Goal: Task Accomplishment & Management: Use online tool/utility

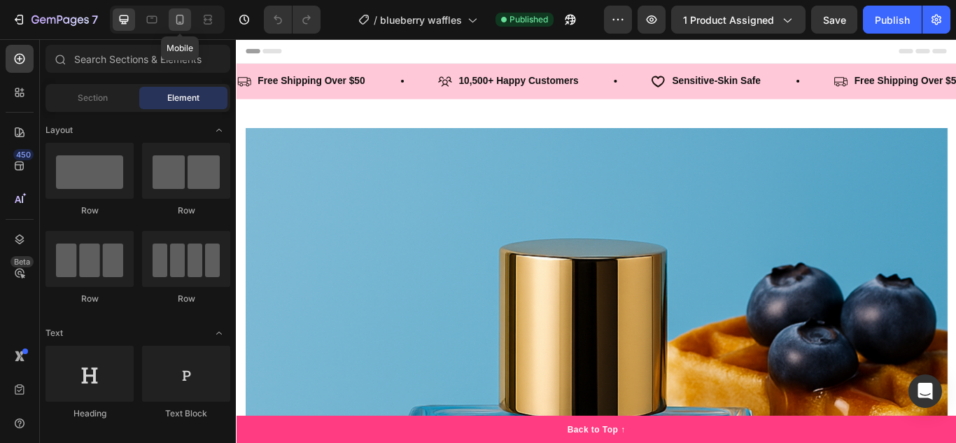
click at [184, 24] on icon at bounding box center [180, 20] width 14 height 14
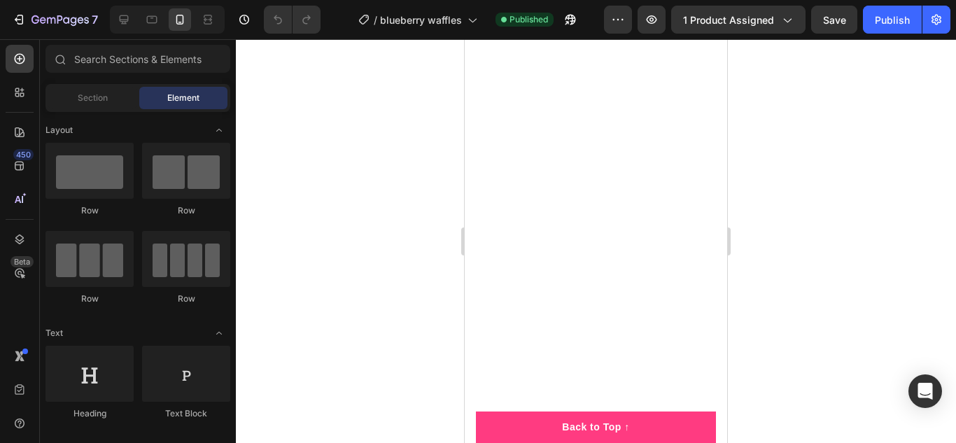
scroll to position [1227, 0]
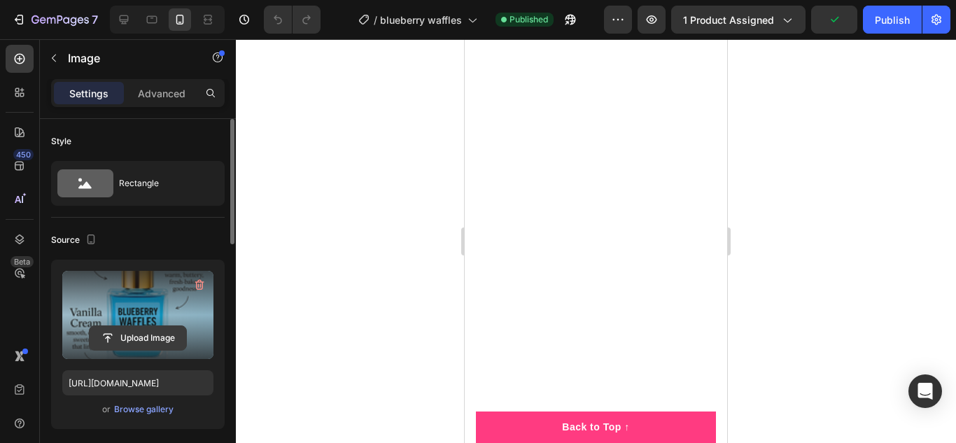
click at [153, 339] on input "file" at bounding box center [138, 338] width 97 height 24
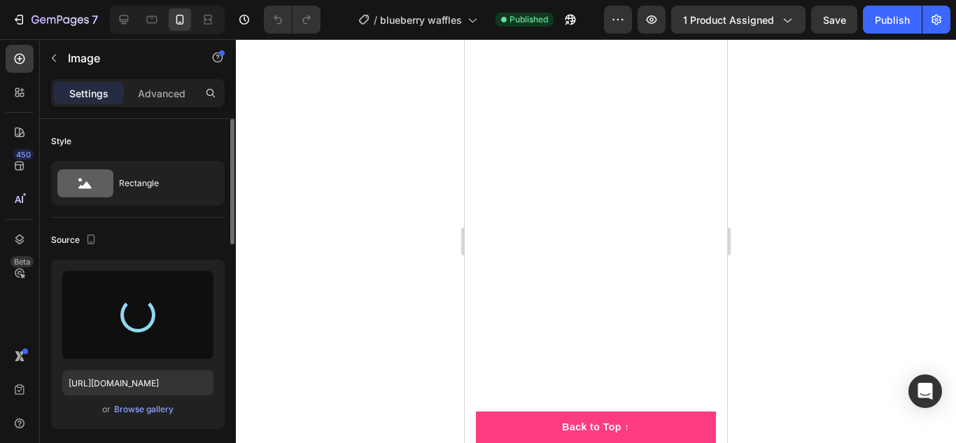
type input "https://cdn.shopify.com/s/files/1/0721/6080/5060/files/gempages_584019962960544…"
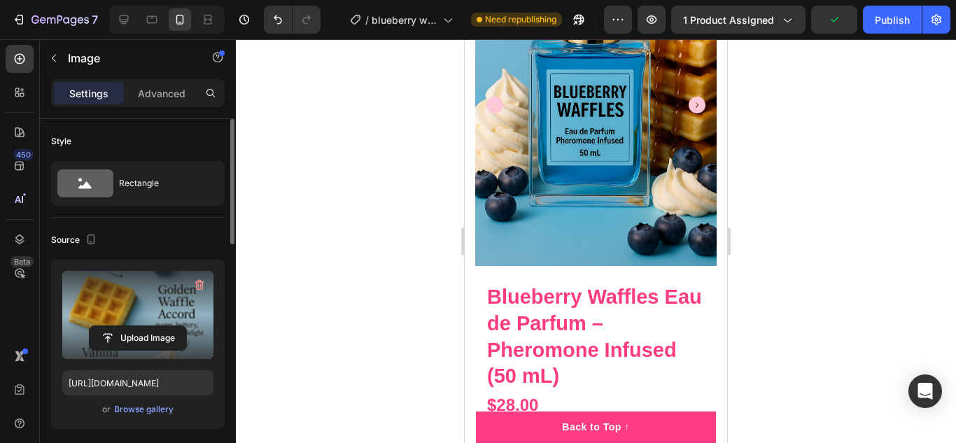
scroll to position [0, 0]
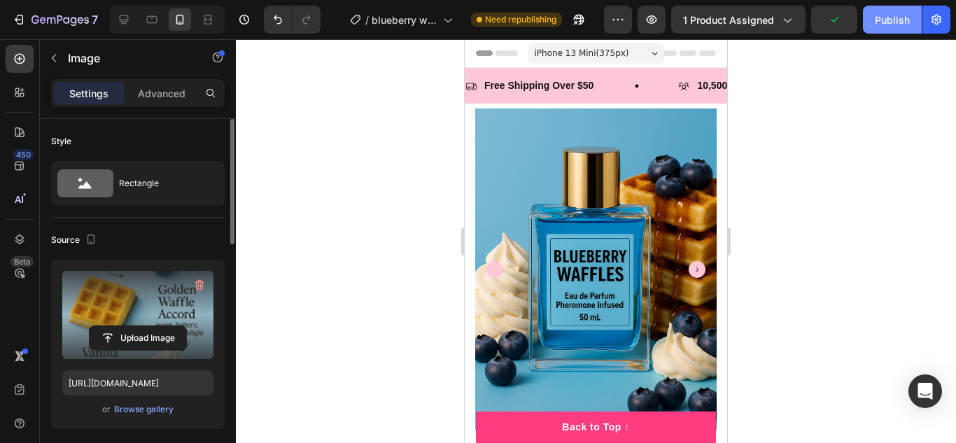
click at [887, 23] on div "Publish" at bounding box center [891, 20] width 35 height 15
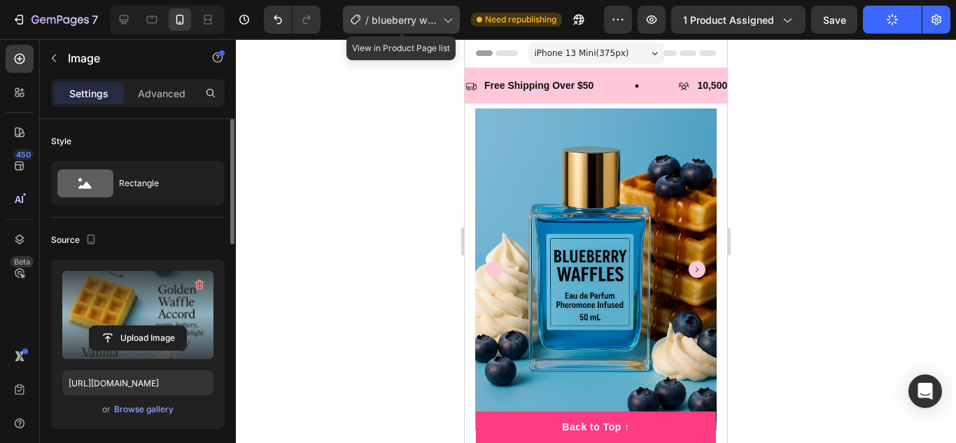
click at [434, 24] on span "blueberry waffles" at bounding box center [404, 20] width 66 height 15
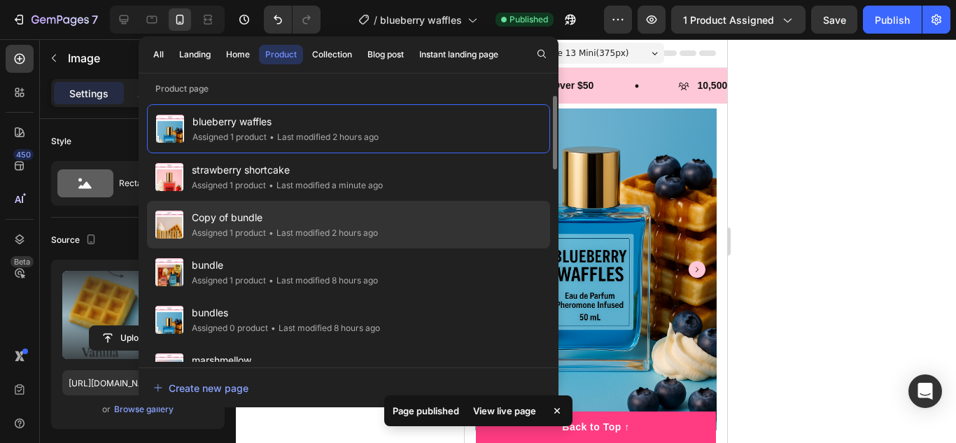
click at [347, 242] on div "Copy of bundle Assigned 1 product • Last modified 2 hours ago" at bounding box center [348, 225] width 403 height 48
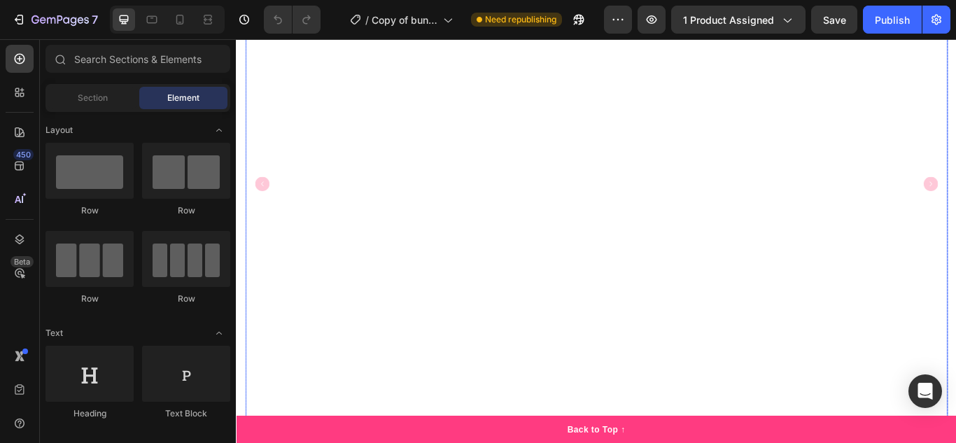
scroll to position [481, 0]
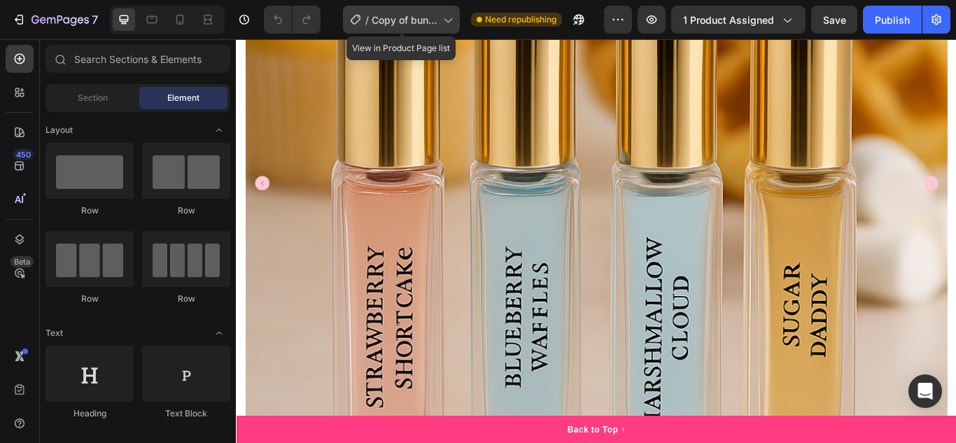
click at [425, 17] on span "Copy of bundle" at bounding box center [404, 20] width 66 height 15
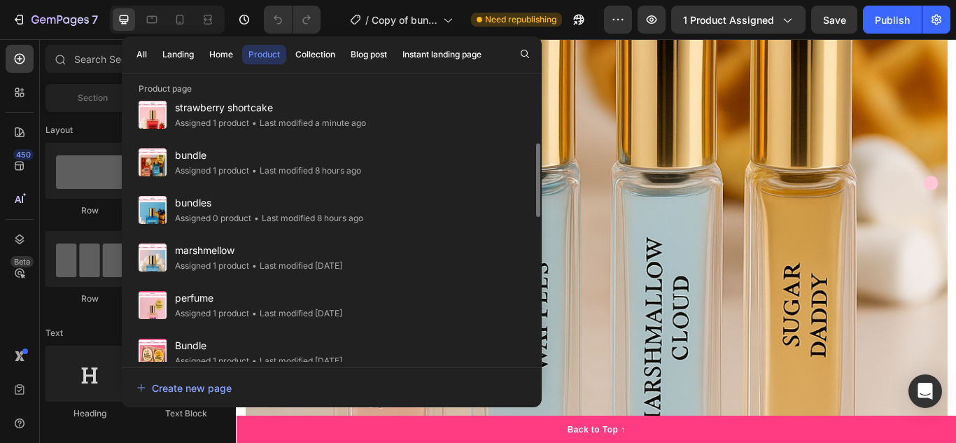
scroll to position [129, 0]
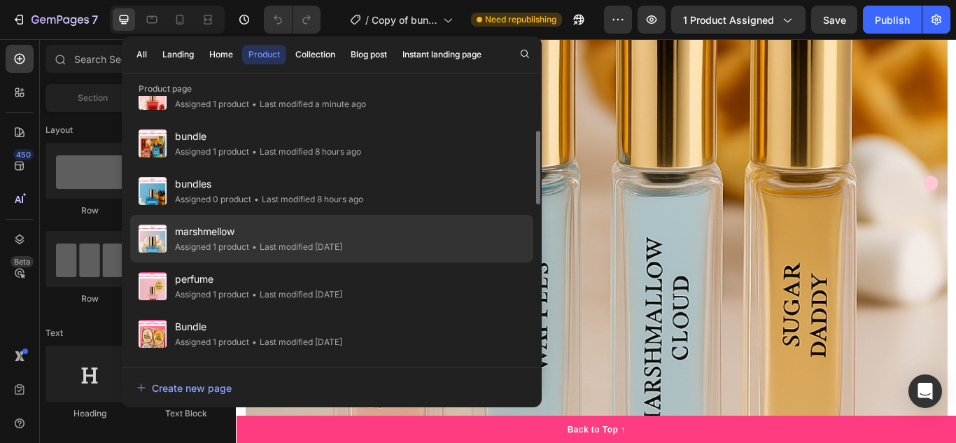
click at [342, 241] on div "• Last modified [DATE]" at bounding box center [295, 247] width 93 height 14
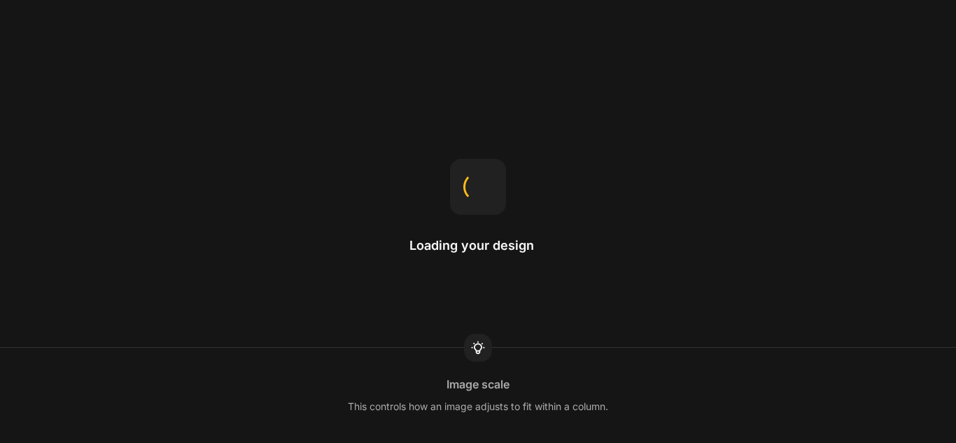
click at [358, 241] on div "Loading your design Image scale This controls how an image adjusts to fit withi…" at bounding box center [478, 221] width 956 height 443
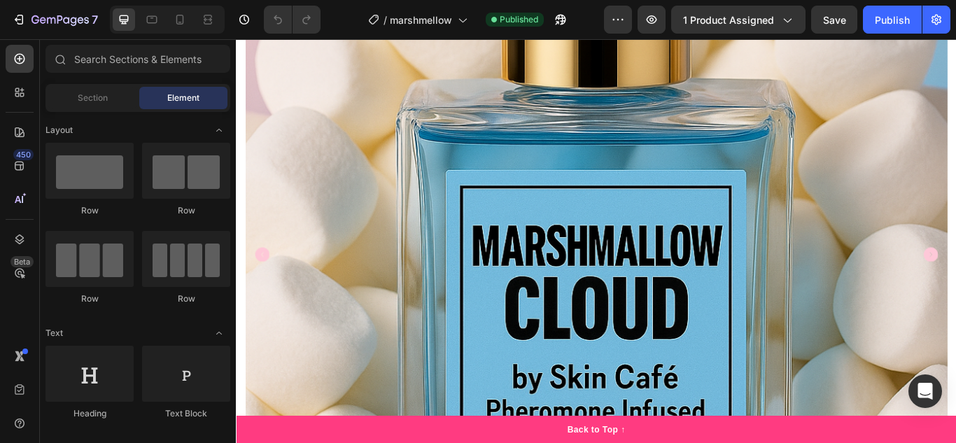
scroll to position [405, 0]
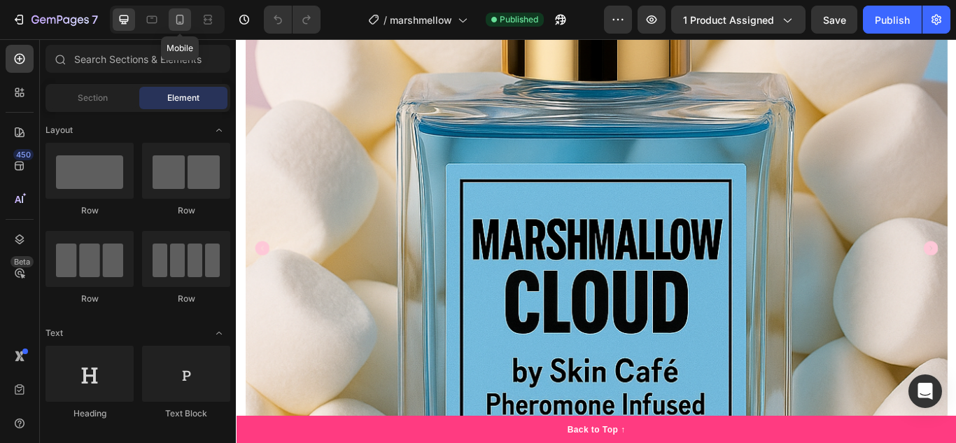
click at [184, 27] on div at bounding box center [180, 19] width 22 height 22
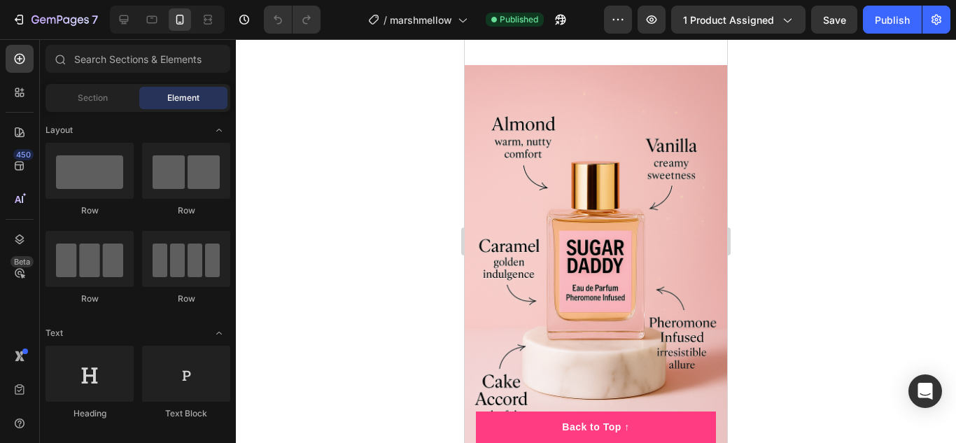
scroll to position [1130, 0]
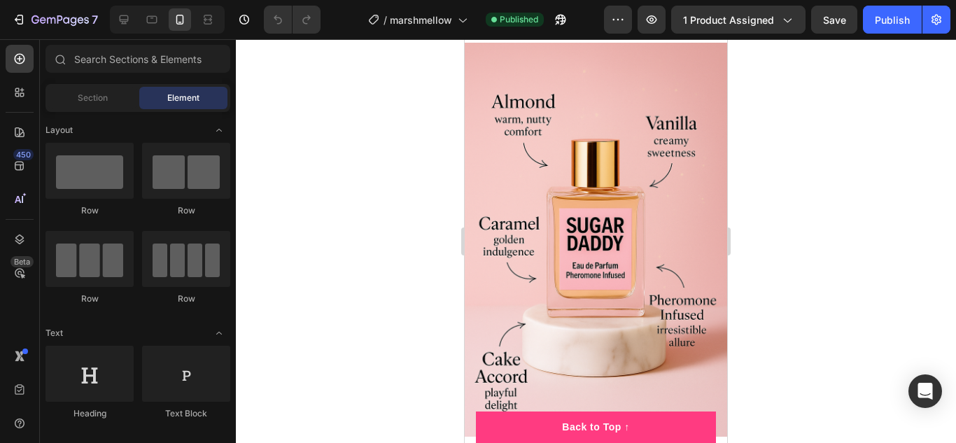
click at [618, 222] on img at bounding box center [595, 240] width 262 height 394
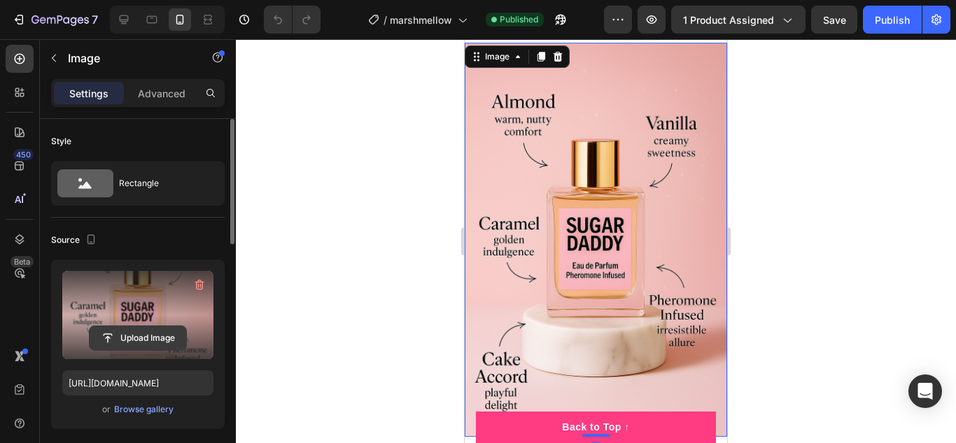
click at [157, 343] on input "file" at bounding box center [138, 338] width 97 height 24
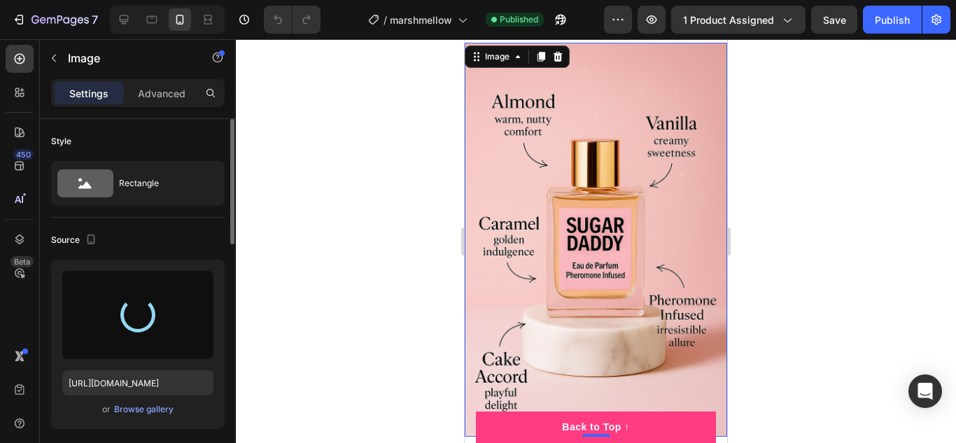
type input "[URL][DOMAIN_NAME]"
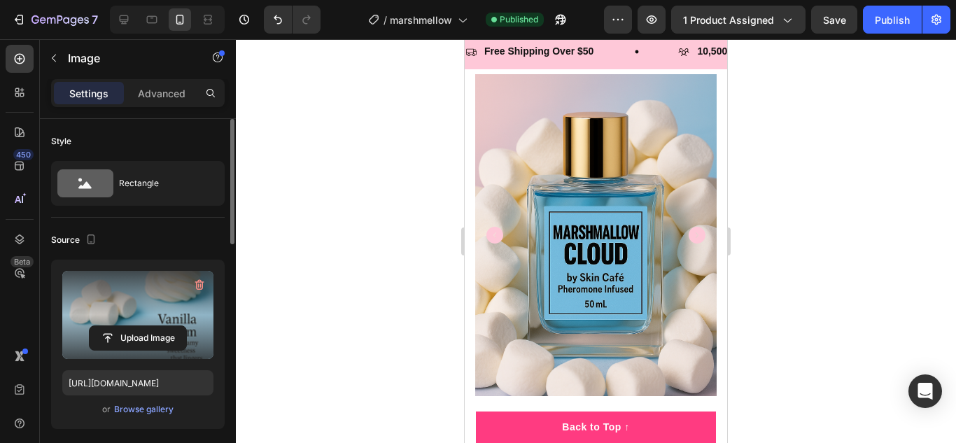
scroll to position [0, 0]
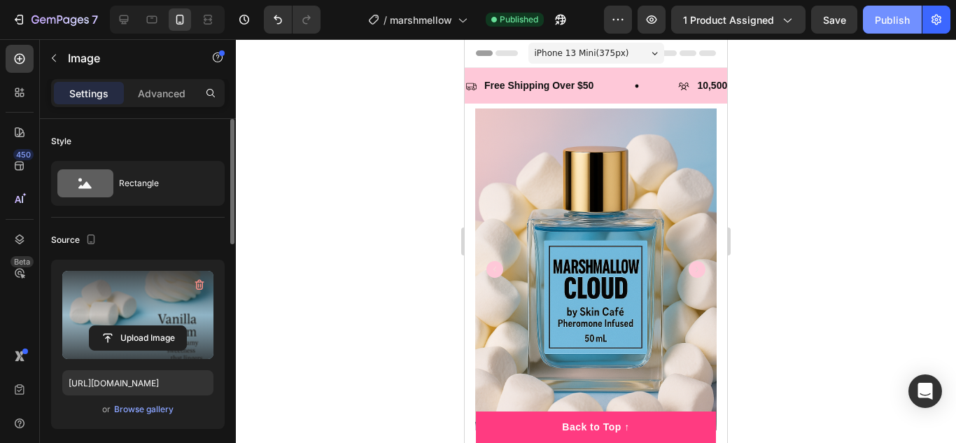
click at [883, 24] on div "Publish" at bounding box center [891, 20] width 35 height 15
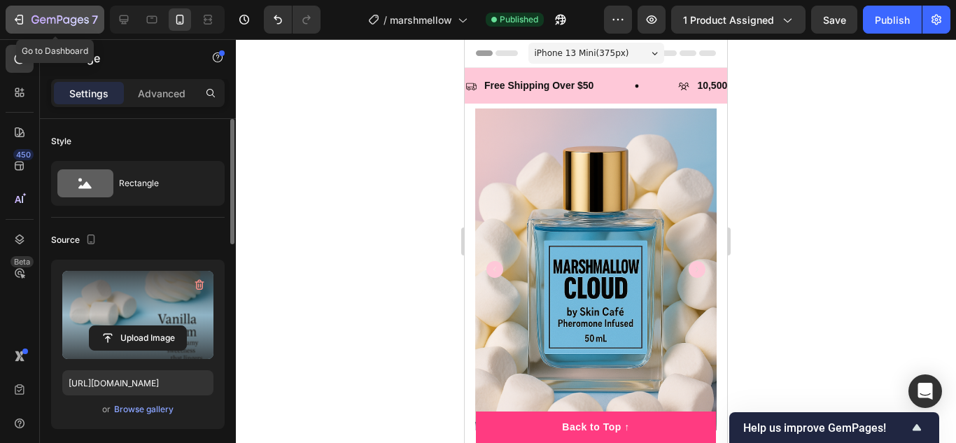
click at [54, 15] on icon "button" at bounding box center [59, 21] width 57 height 12
